Goal: Check status: Check status

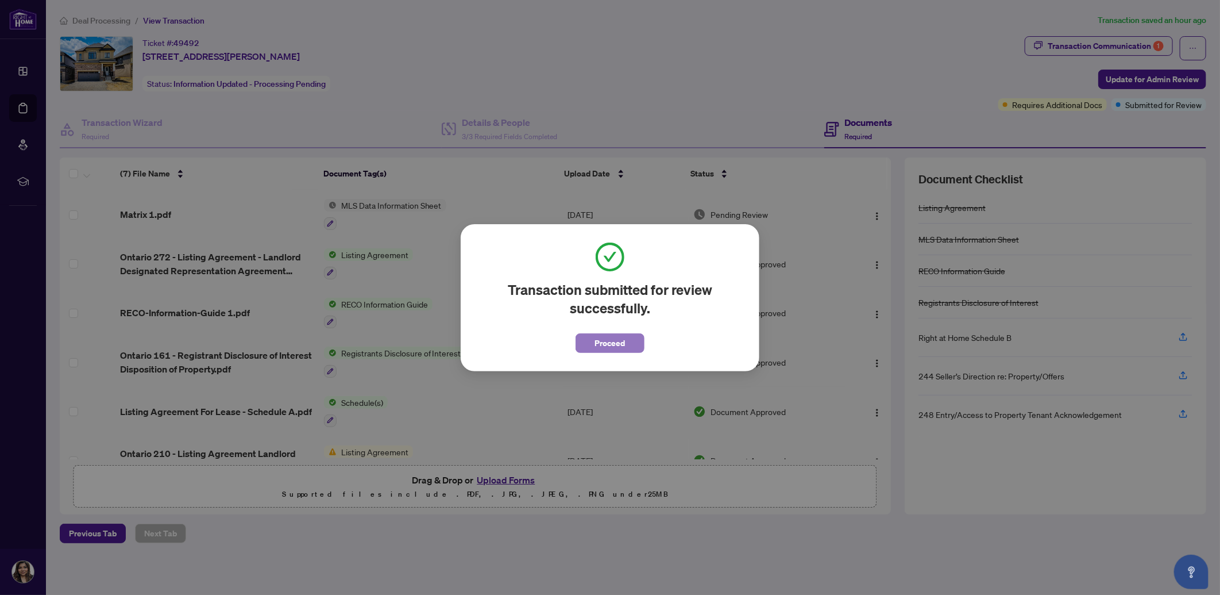
click at [624, 341] on span "Proceed" at bounding box center [610, 343] width 30 height 18
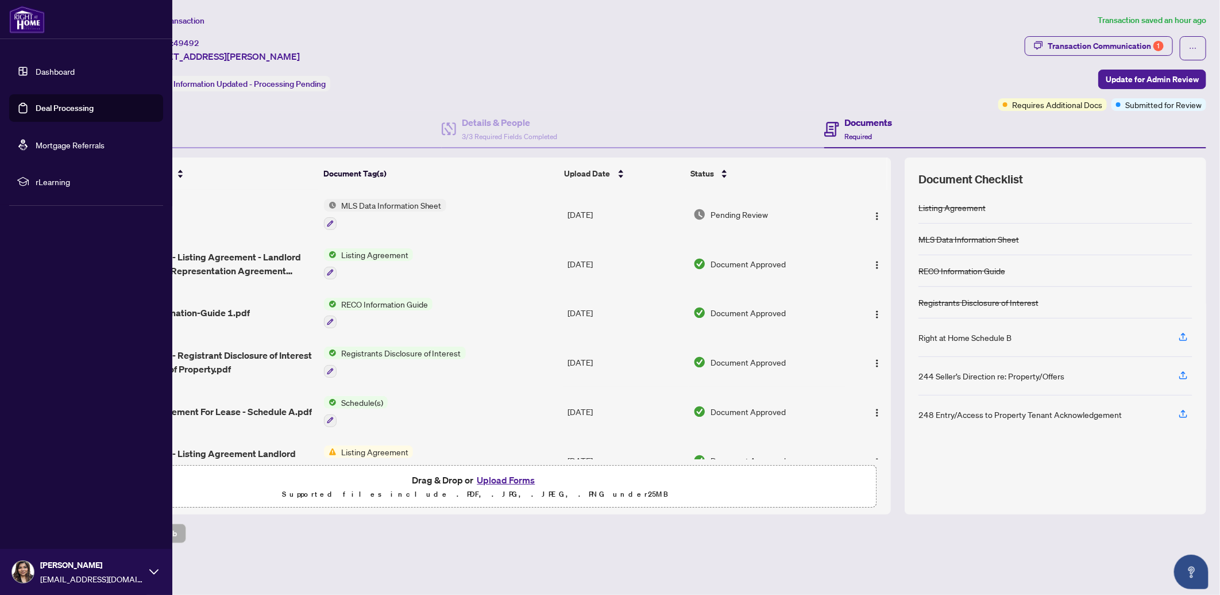
click at [61, 67] on link "Dashboard" at bounding box center [55, 71] width 39 height 10
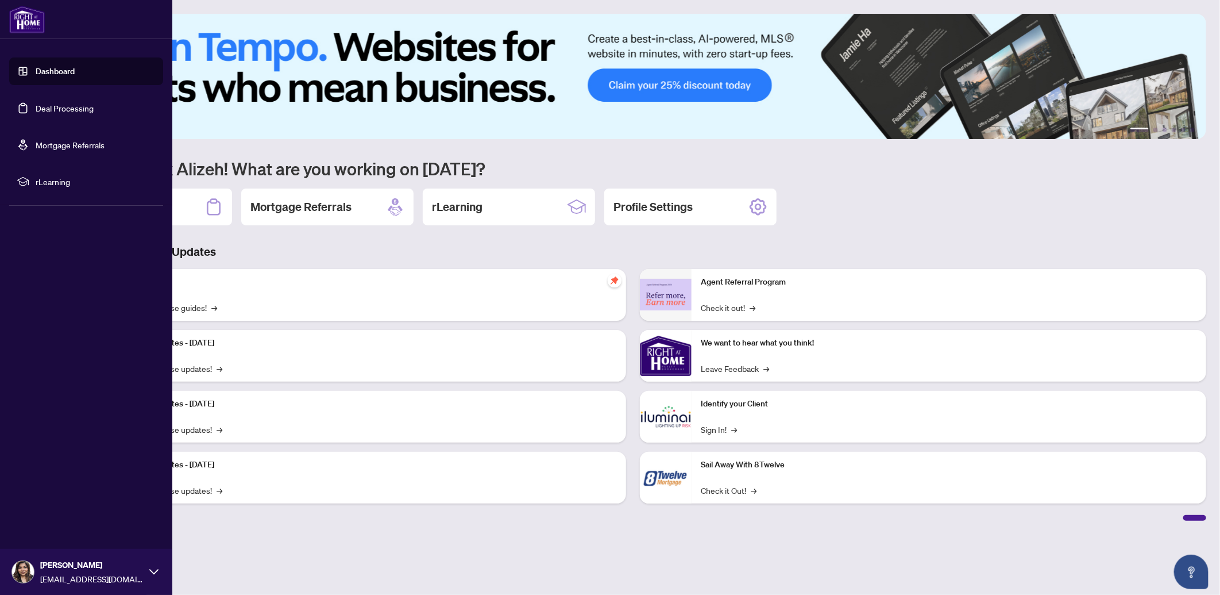
click at [65, 110] on link "Deal Processing" at bounding box center [65, 108] width 58 height 10
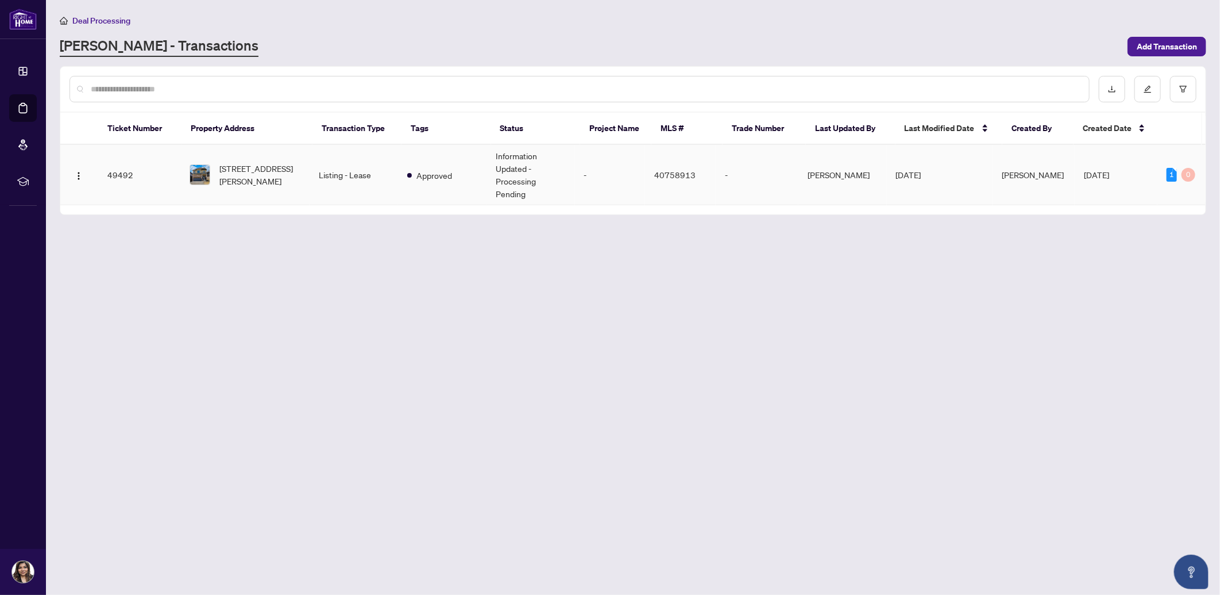
click at [519, 176] on td "Information Updated - Processing Pending" at bounding box center [531, 175] width 88 height 60
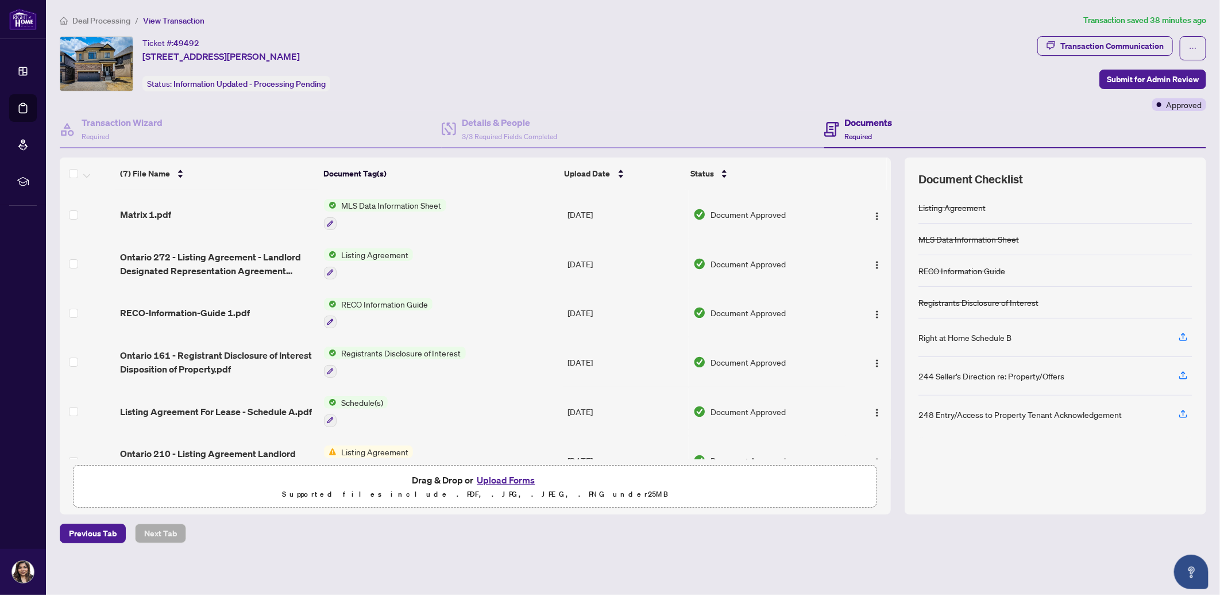
scroll to position [72, 0]
